Goal: Transaction & Acquisition: Purchase product/service

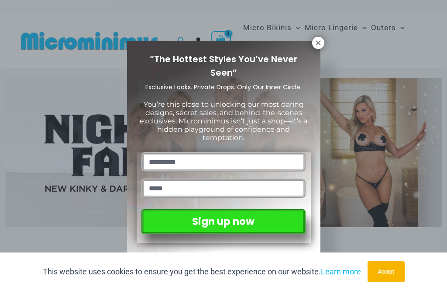
click at [319, 43] on icon at bounding box center [318, 42] width 5 height 5
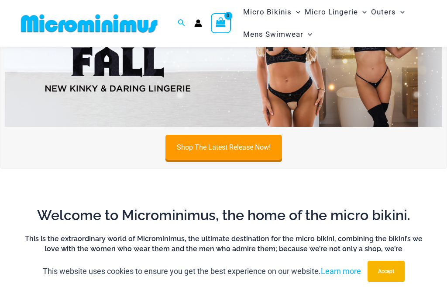
scroll to position [93, 0]
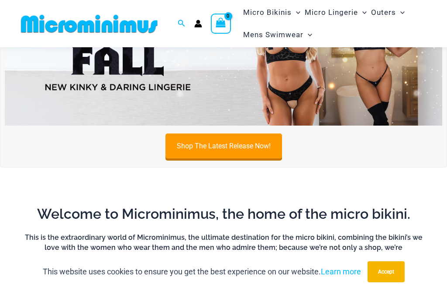
click at [259, 136] on link "Shop The Latest Release Now!" at bounding box center [224, 145] width 117 height 25
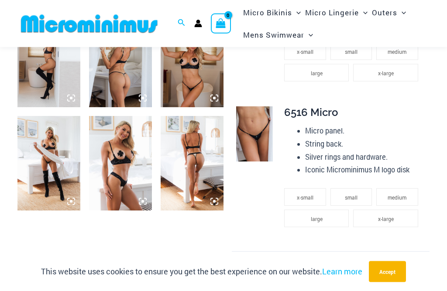
scroll to position [688, 0]
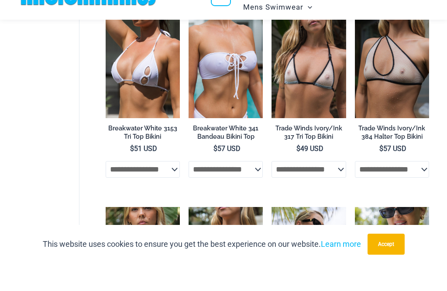
scroll to position [838, 0]
